Goal: Task Accomplishment & Management: Manage account settings

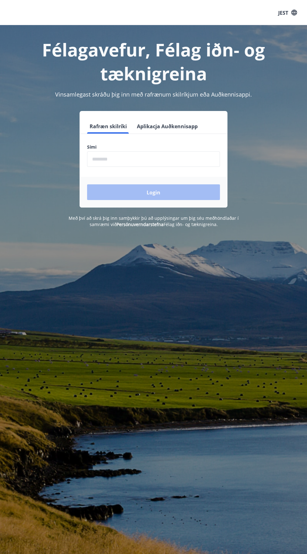
click at [114, 157] on input "phone" at bounding box center [153, 158] width 133 height 15
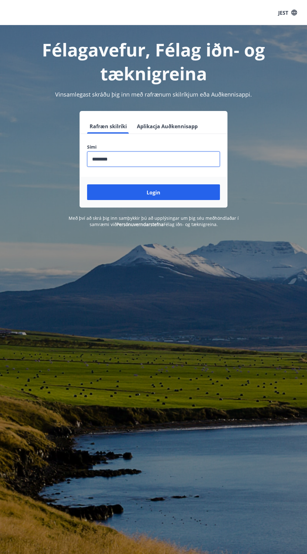
type input "********"
click at [87, 184] on button "Login" at bounding box center [153, 192] width 133 height 16
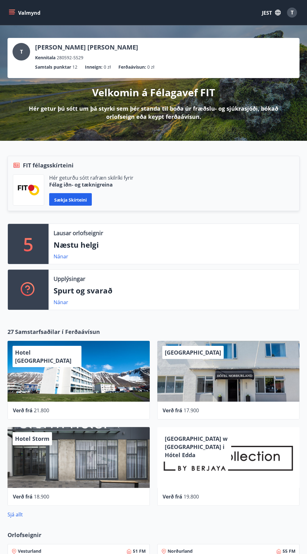
click at [12, 14] on icon "menu" at bounding box center [12, 14] width 6 height 1
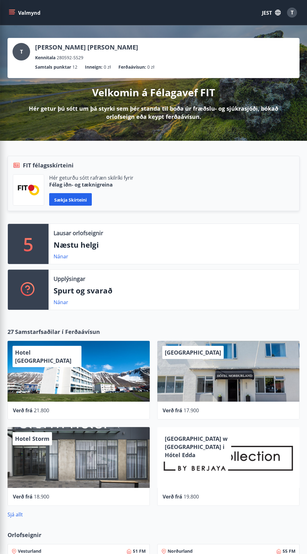
click at [268, 15] on font "JEST" at bounding box center [267, 12] width 10 height 7
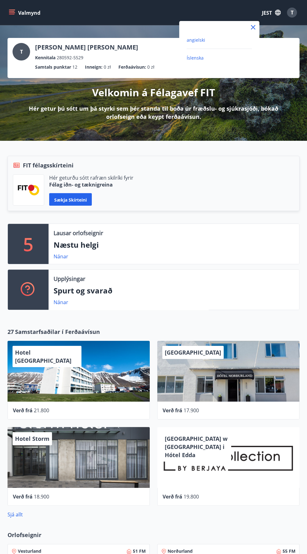
click at [193, 41] on font "angielski" at bounding box center [196, 40] width 18 height 6
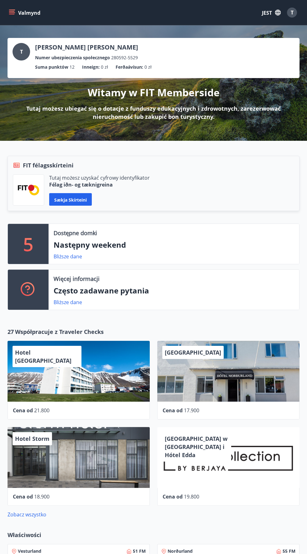
click at [19, 10] on font "Valmynd" at bounding box center [29, 12] width 22 height 7
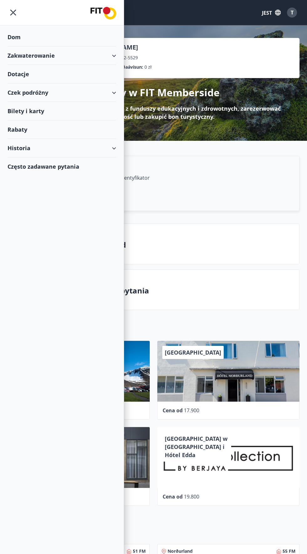
click at [29, 117] on div "Bilety i karty" at bounding box center [62, 111] width 109 height 18
